Goal: Task Accomplishment & Management: Use online tool/utility

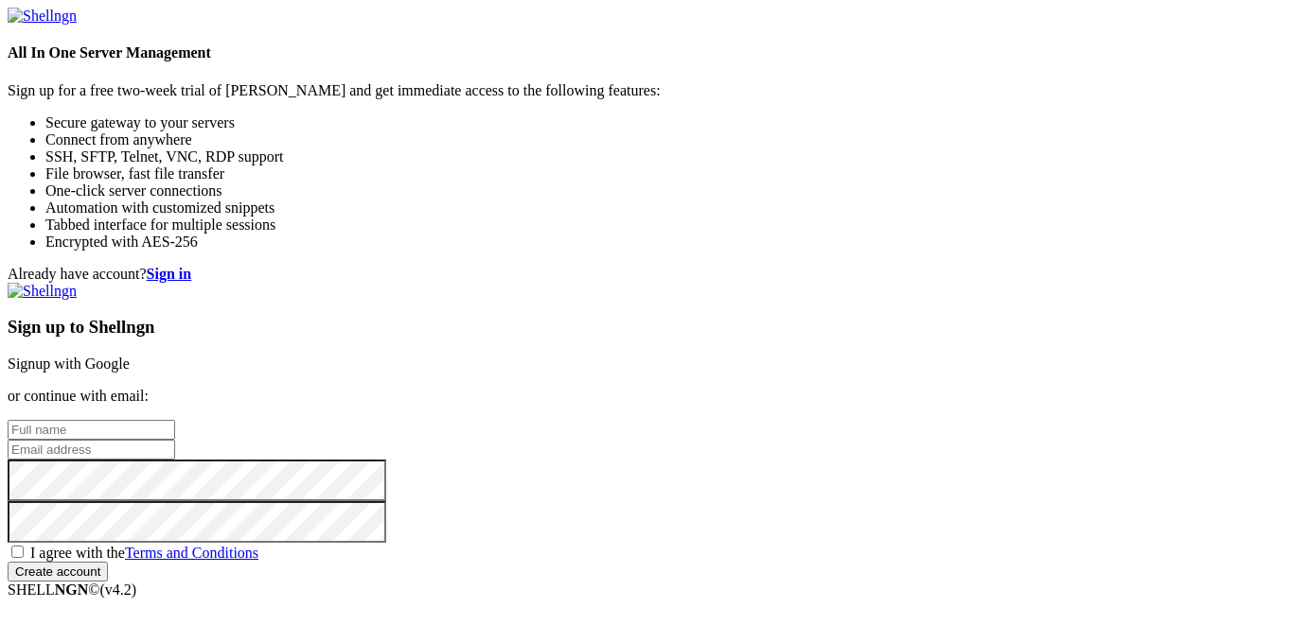
click at [175, 420] on input "text" at bounding box center [91, 430] width 167 height 20
type input "[PERSON_NAME]"
click at [175, 440] on input "email" at bounding box center [91, 450] width 167 height 20
type input "[EMAIL_ADDRESS][DOMAIN_NAME]"
click at [258, 545] on span "I agree with the Terms and Conditions" at bounding box center [144, 553] width 228 height 16
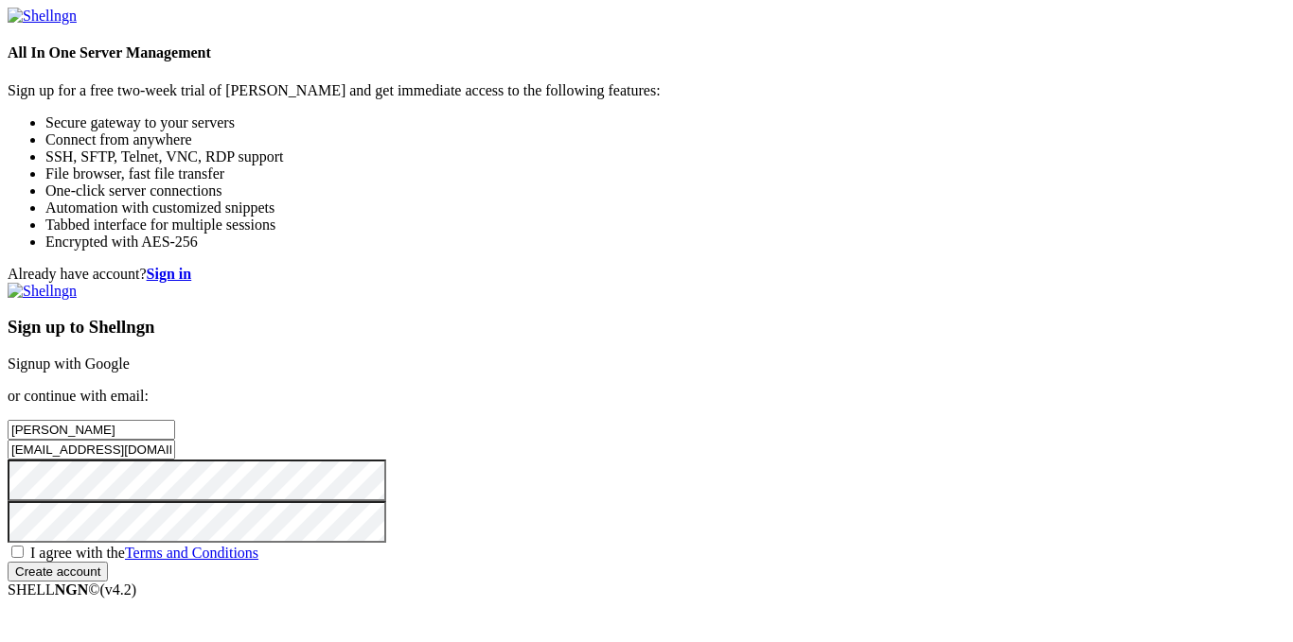
click at [24, 546] on input "I agree with the Terms and Conditions" at bounding box center [17, 552] width 12 height 12
checkbox input "true"
click at [108, 582] on input "Create account" at bounding box center [58, 572] width 100 height 20
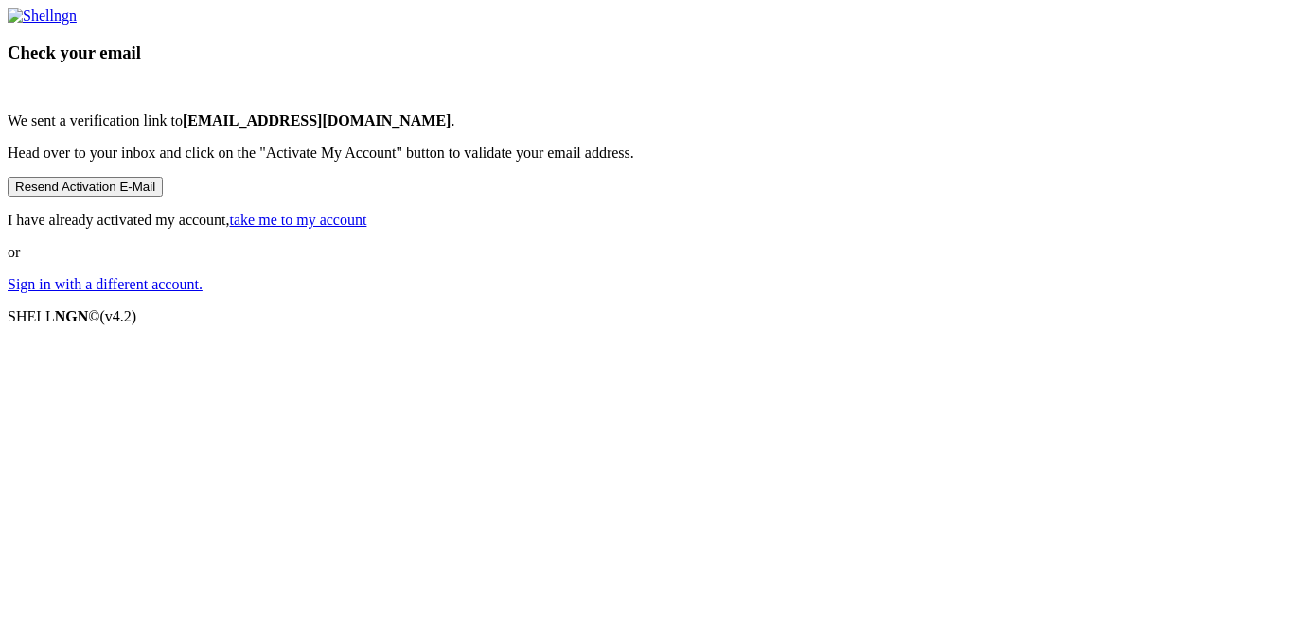
click at [367, 228] on link "take me to my account" at bounding box center [298, 220] width 137 height 16
click at [202, 292] on link "Sign in with a different account." at bounding box center [105, 284] width 195 height 16
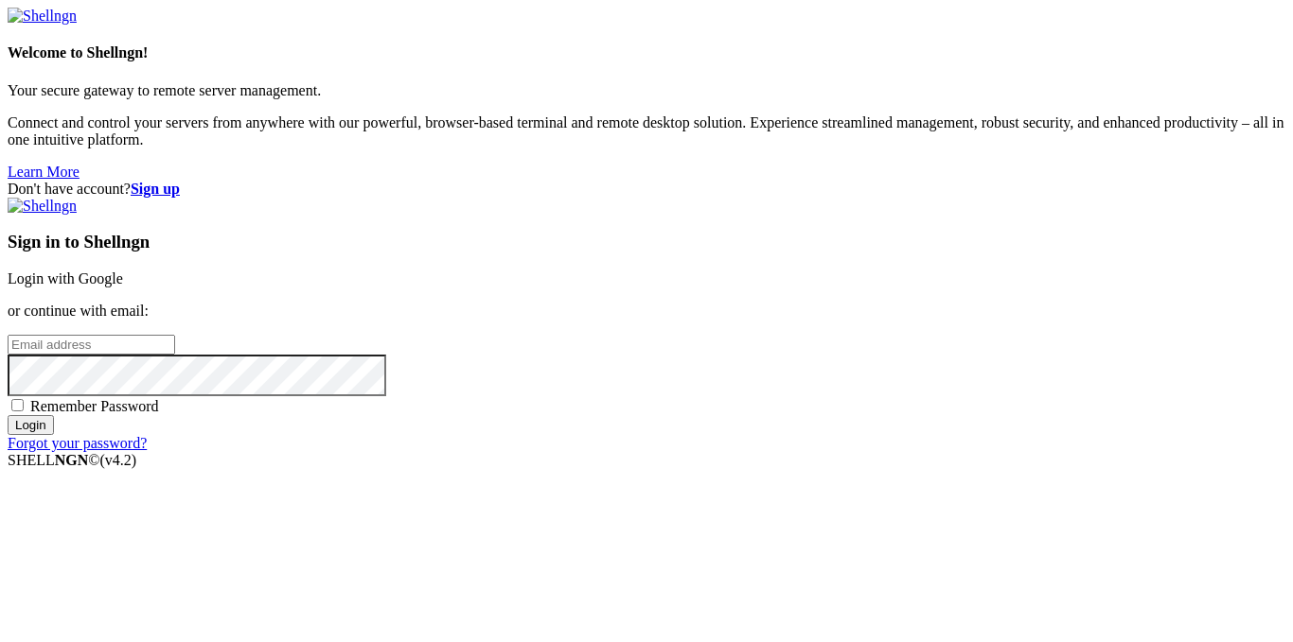
type input "[EMAIL_ADDRESS][DOMAIN_NAME]"
click at [54, 435] on input "Login" at bounding box center [31, 425] width 46 height 20
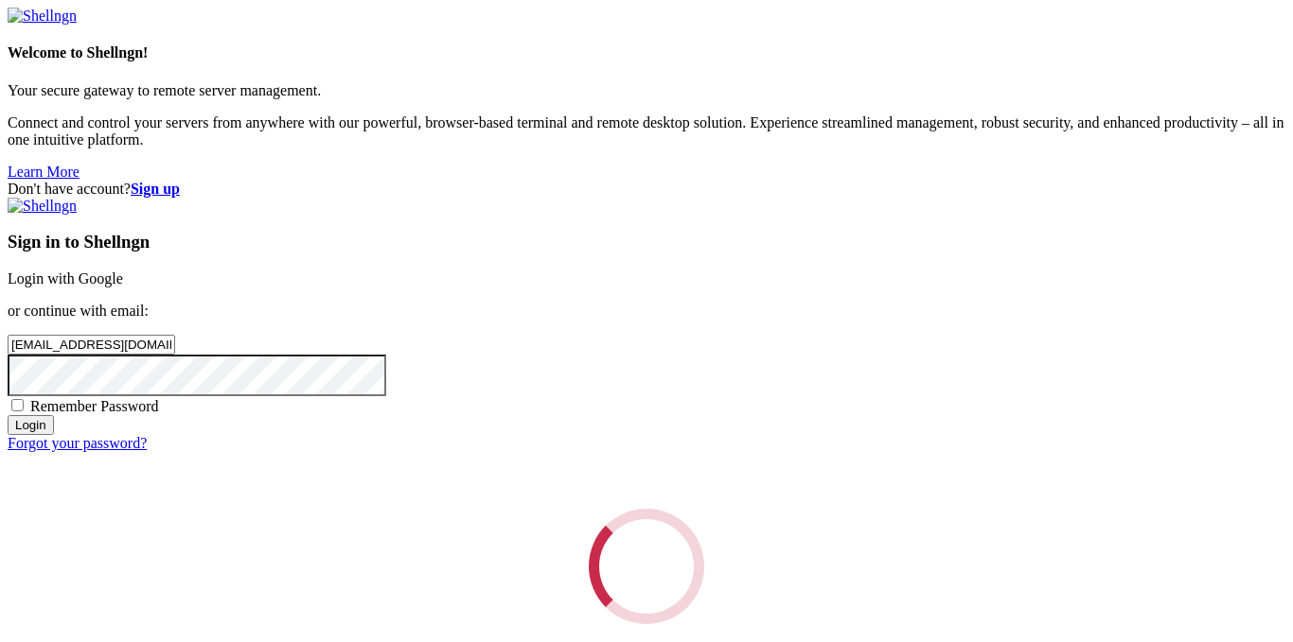
click at [664, 509] on div "Loading..." at bounding box center [646, 566] width 1277 height 115
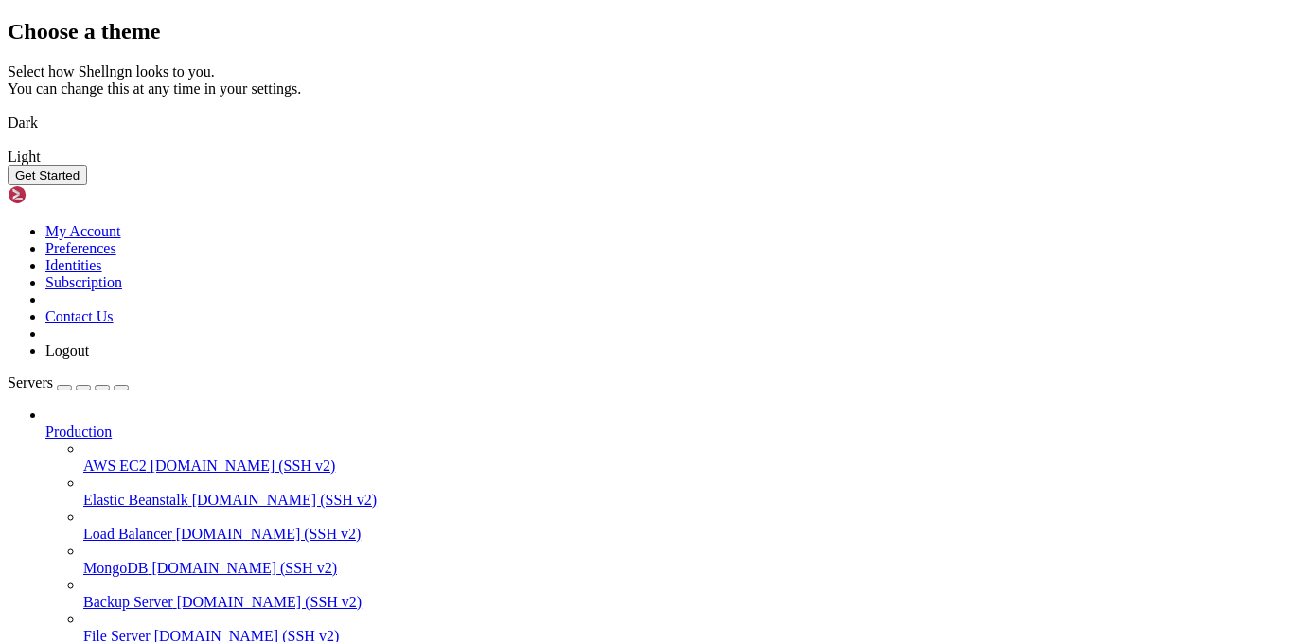
click at [8, 111] on img at bounding box center [8, 111] width 0 height 0
click at [87, 185] on button "Get Started" at bounding box center [47, 176] width 79 height 20
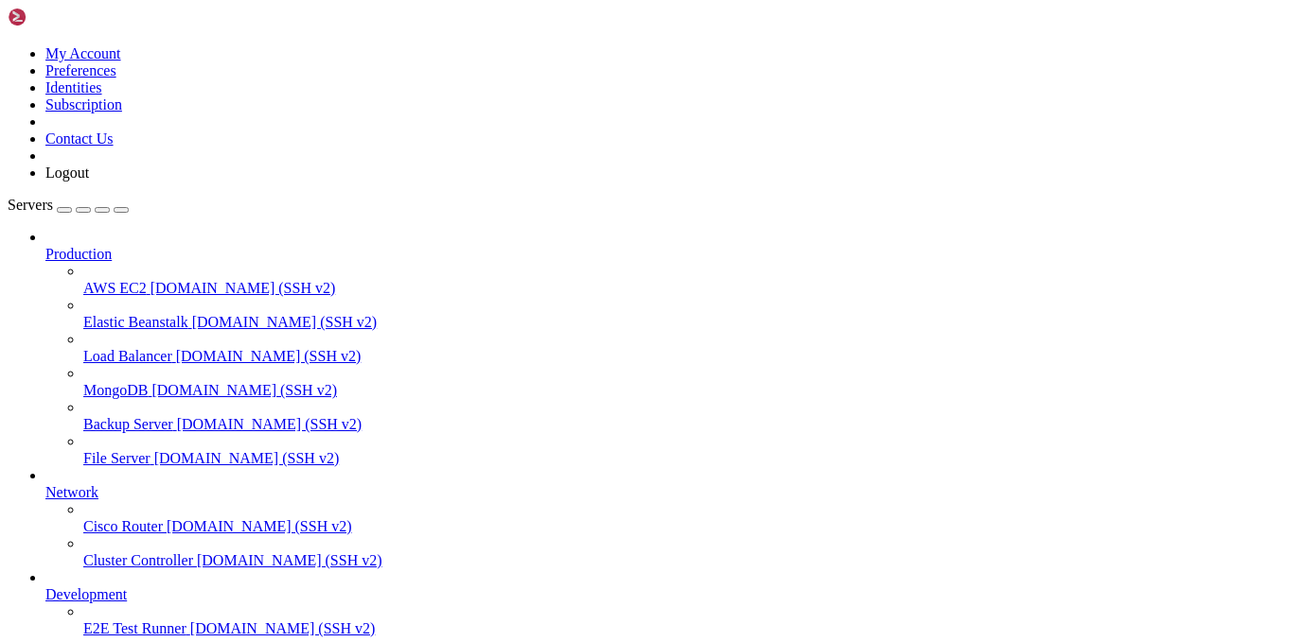
click at [112, 246] on span "Production" at bounding box center [78, 254] width 66 height 16
click at [150, 280] on span "[DOMAIN_NAME] (SSH v2)" at bounding box center [242, 288] width 185 height 16
click at [116, 280] on span "AWS EC2" at bounding box center [114, 288] width 63 height 16
click at [64, 210] on div "button" at bounding box center [64, 210] width 0 height 0
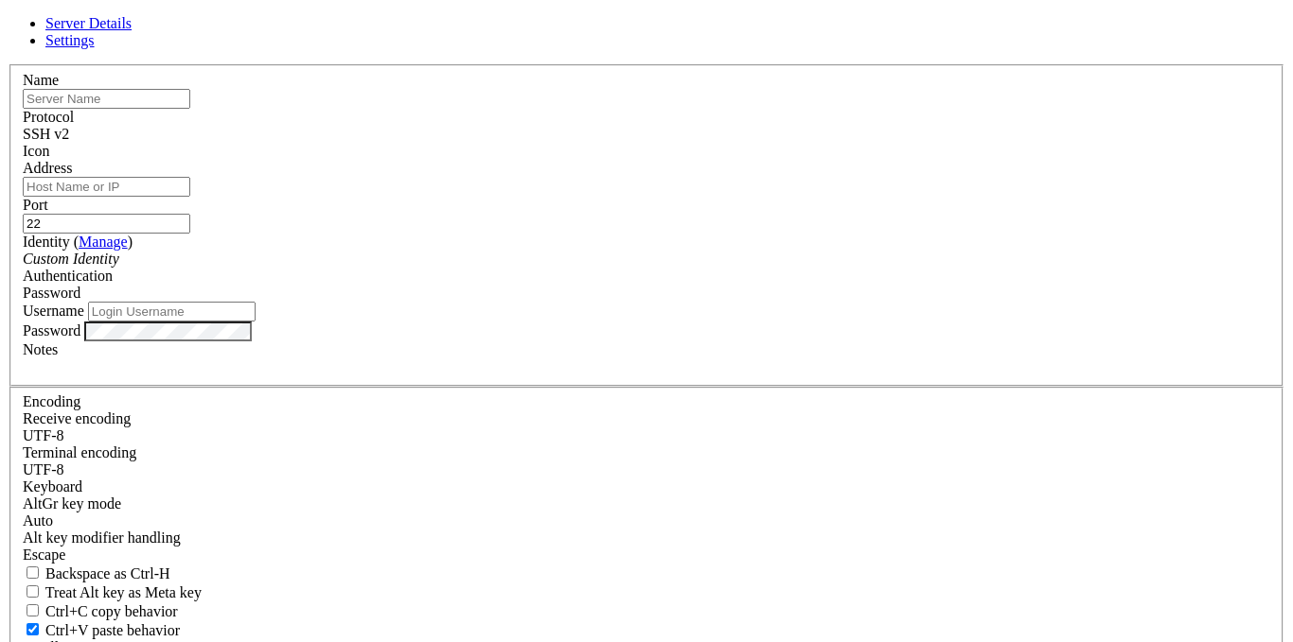
type input "[EMAIL_ADDRESS][DOMAIN_NAME]"
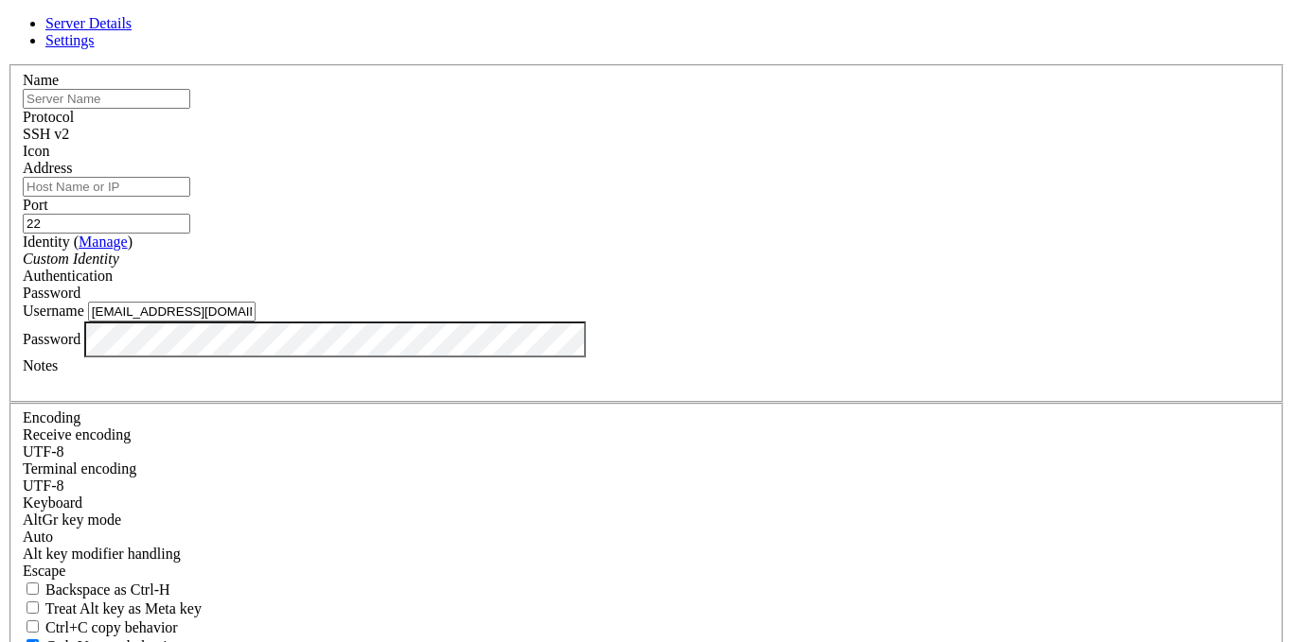
click at [8, 64] on icon at bounding box center [8, 64] width 0 height 0
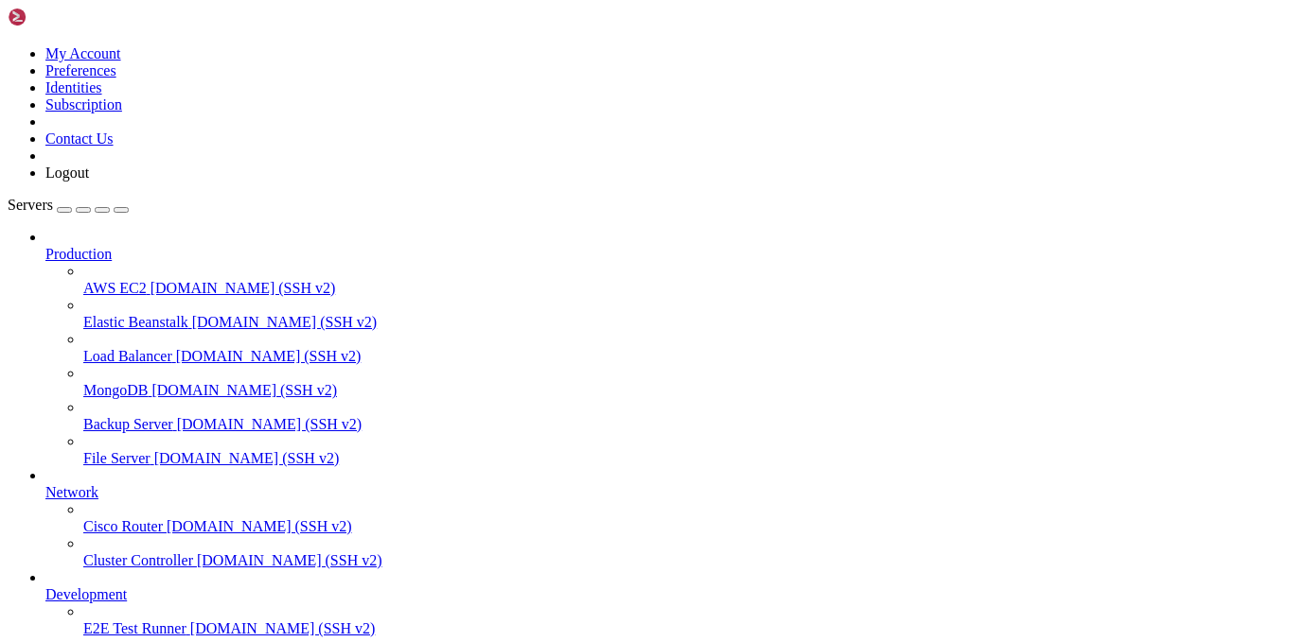
click at [8, 45] on icon at bounding box center [8, 45] width 0 height 0
click at [121, 210] on icon "button" at bounding box center [121, 210] width 0 height 0
click at [126, 314] on span "Elastic Beanstalk" at bounding box center [135, 322] width 105 height 16
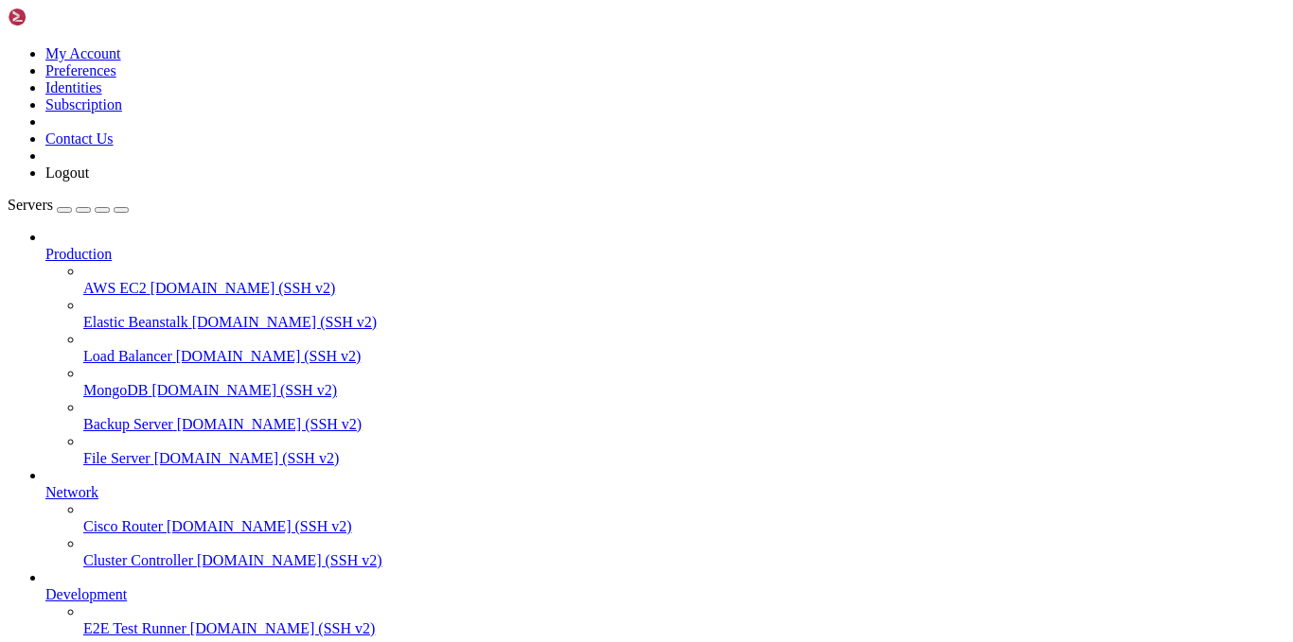
click at [135, 348] on span "Load Balancer" at bounding box center [127, 356] width 89 height 16
click at [142, 382] on span "MongoDB" at bounding box center [115, 390] width 64 height 16
click at [103, 621] on span "E2E Test Runner" at bounding box center [134, 629] width 103 height 16
click at [167, 519] on span "[DOMAIN_NAME] (SSH v2)" at bounding box center [259, 527] width 185 height 16
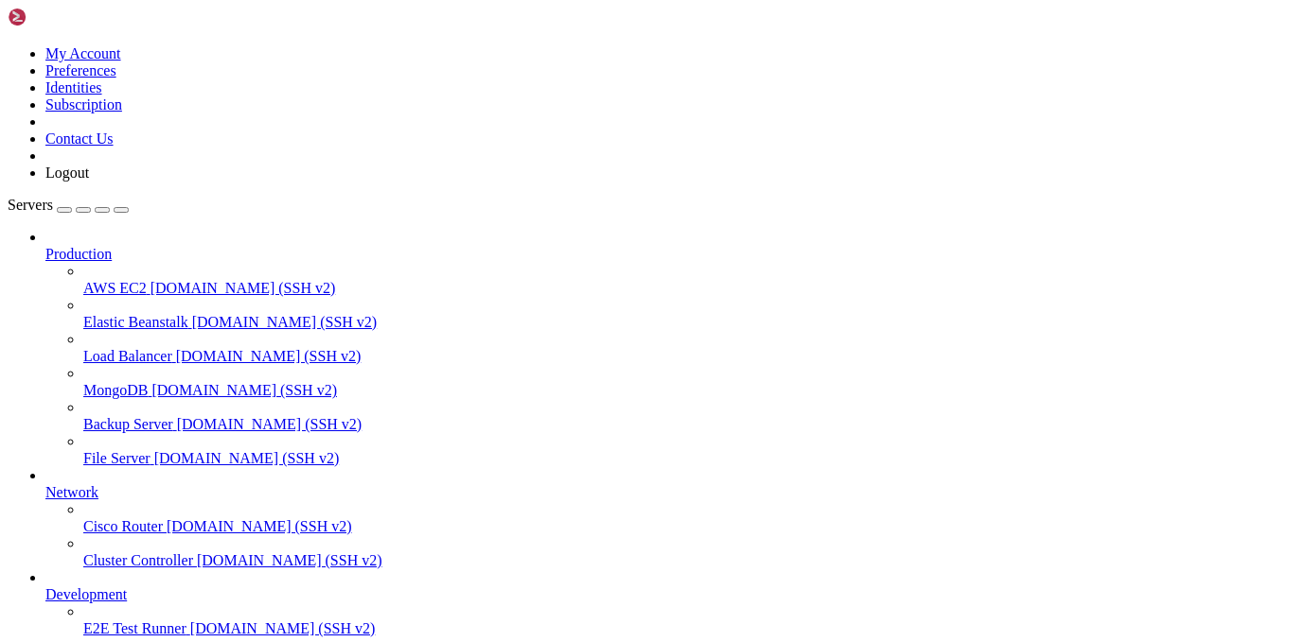
click at [197, 553] on span "[DOMAIN_NAME] (SSH v2)" at bounding box center [289, 561] width 185 height 16
click at [64, 210] on div "button" at bounding box center [64, 210] width 0 height 0
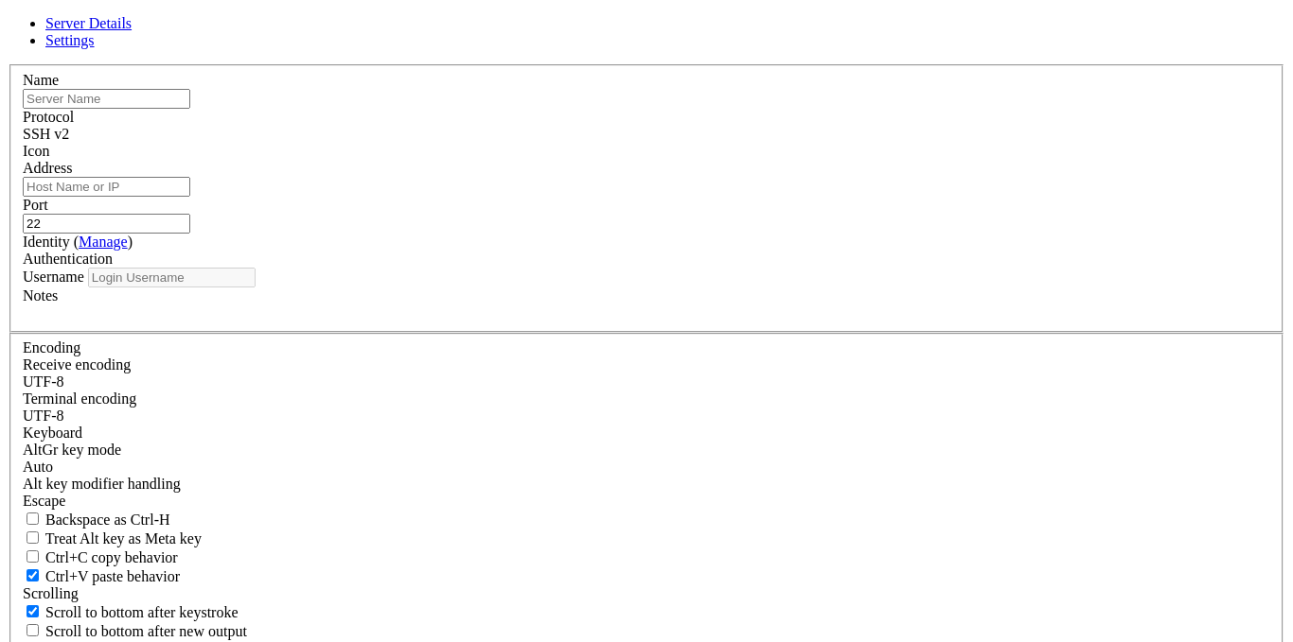
type input "[EMAIL_ADDRESS][DOMAIN_NAME]"
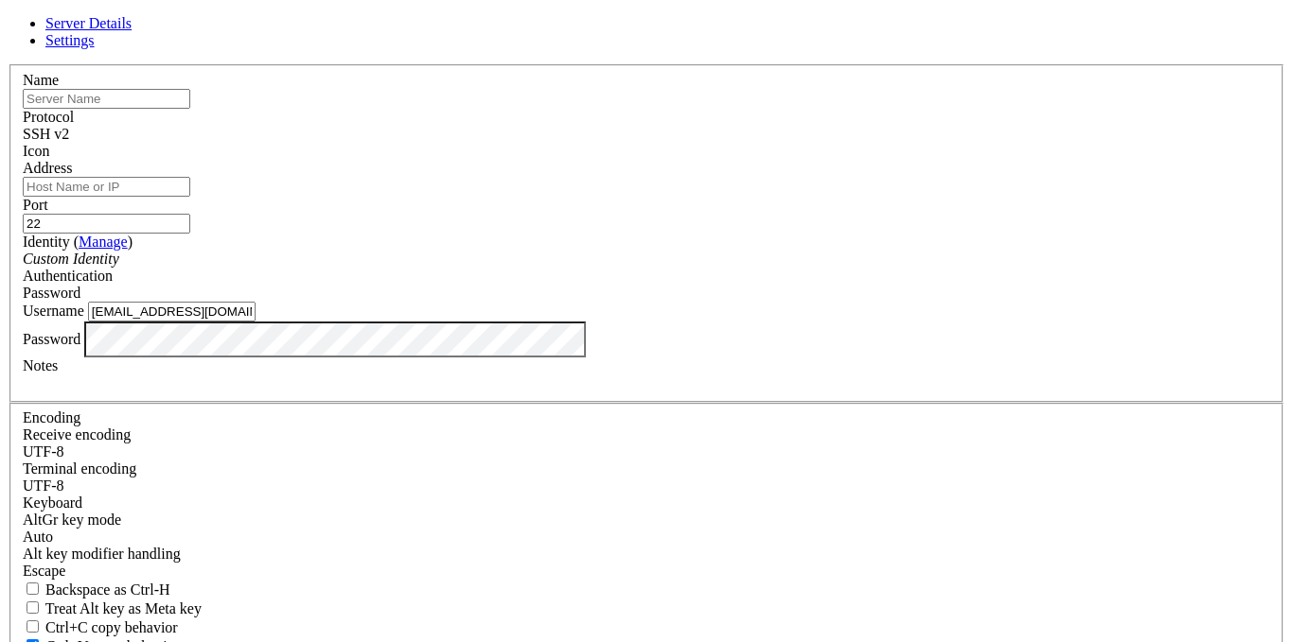
click at [95, 48] on span "Settings" at bounding box center [69, 40] width 49 height 16
click at [132, 31] on span "Server Details" at bounding box center [88, 23] width 86 height 16
click at [8, 64] on icon at bounding box center [8, 64] width 0 height 0
